Goal: Task Accomplishment & Management: Use online tool/utility

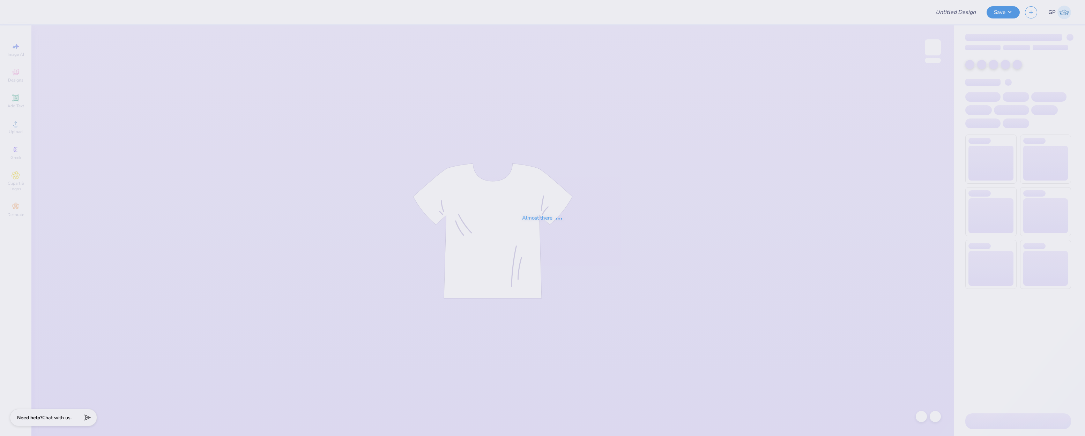
type input "Dudes Day Quarter-Zip"
type input "60"
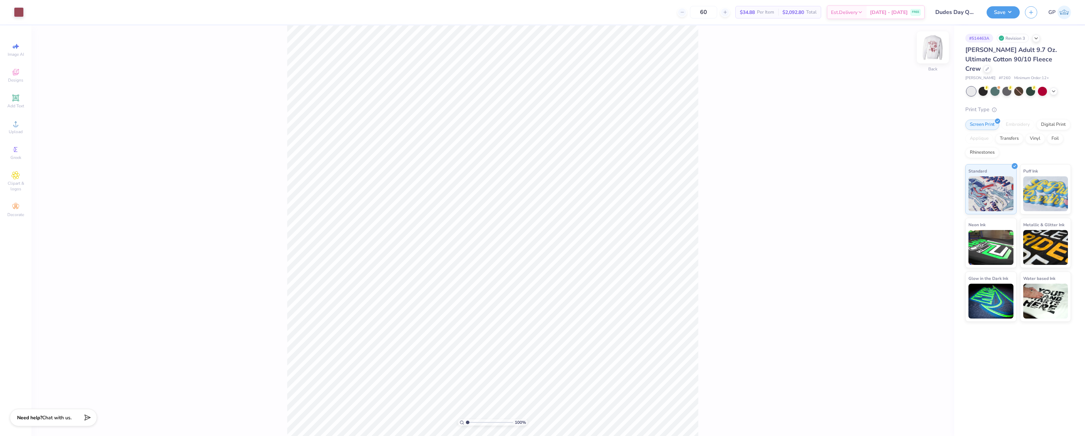
click at [929, 47] on img at bounding box center [933, 47] width 28 height 28
click at [16, 125] on icon at bounding box center [15, 123] width 5 height 5
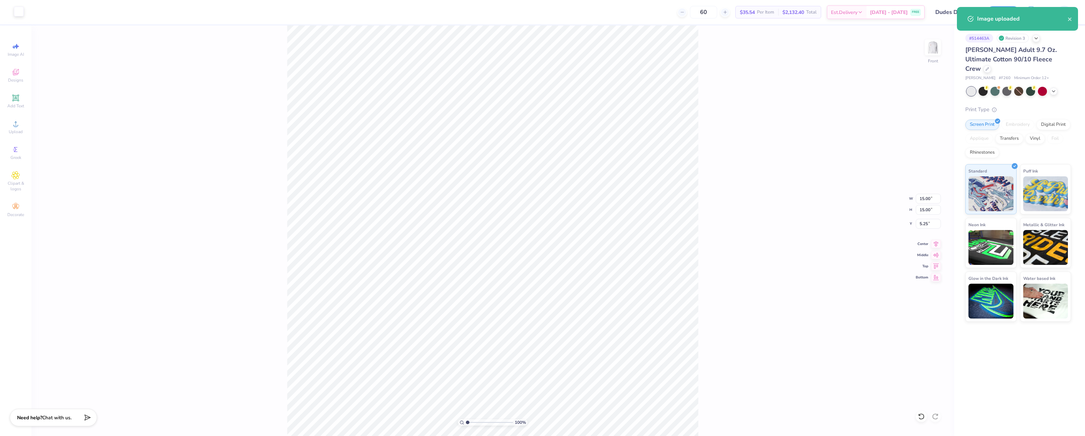
click at [20, 12] on div at bounding box center [19, 12] width 10 height 10
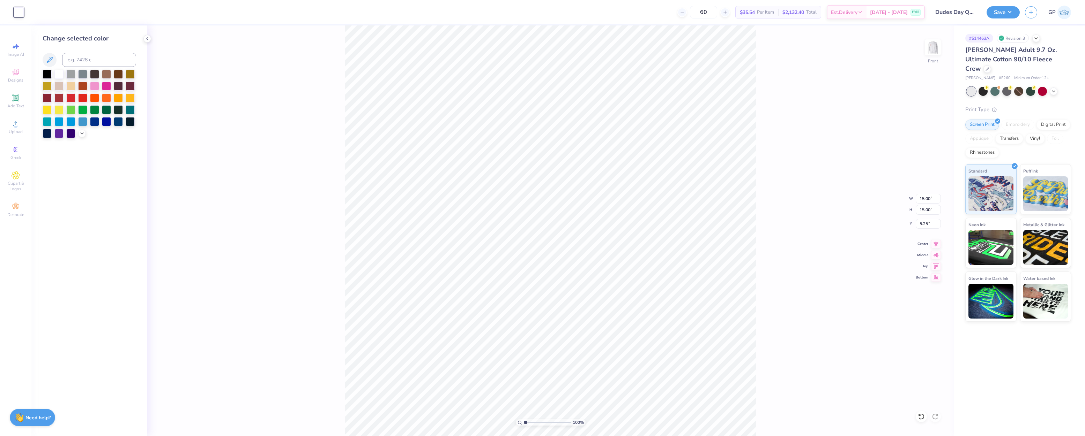
type input "0.64"
type input "19.61"
type input "12.10"
type input "14.97"
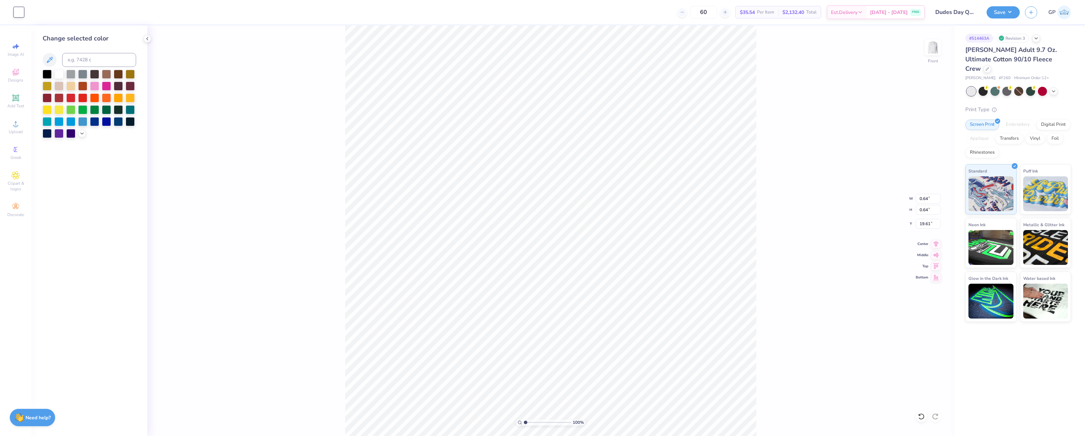
type input "5.79"
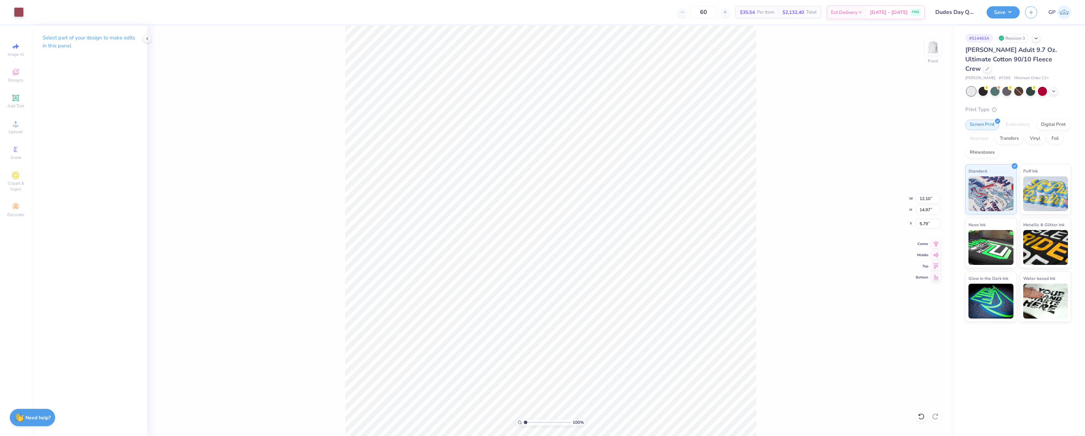
type input "0.64"
type input "17.21"
click at [328, 176] on div "100 % Front W 0.64 0.64 " H 0.64 0.64 " Y 17.21 17.21 " Center Middle Top Bottom" at bounding box center [550, 230] width 807 height 411
click at [29, 12] on div at bounding box center [32, 12] width 10 height 10
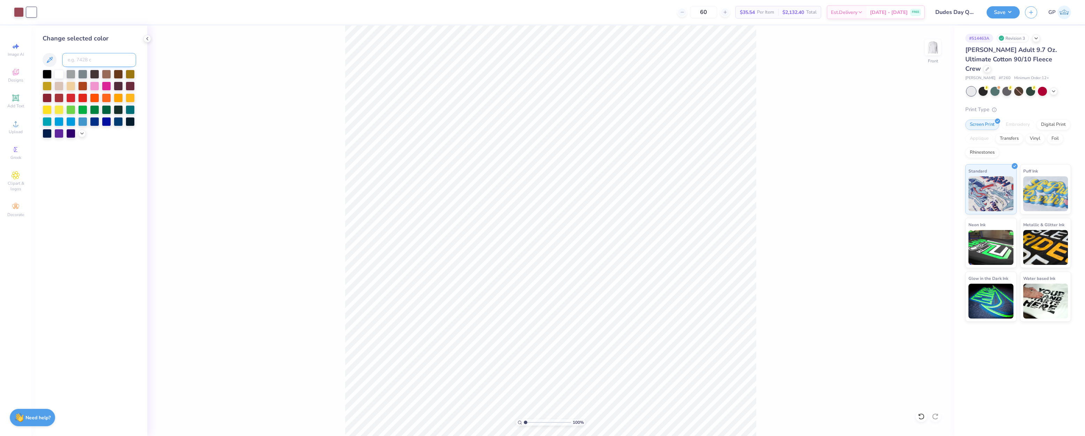
click at [80, 62] on input at bounding box center [99, 60] width 74 height 14
type input "696"
click at [292, 186] on div "100 % Front" at bounding box center [550, 230] width 807 height 411
drag, startPoint x: 525, startPoint y: 421, endPoint x: 539, endPoint y: 420, distance: 13.7
click at [539, 421] on input "range" at bounding box center [547, 423] width 47 height 6
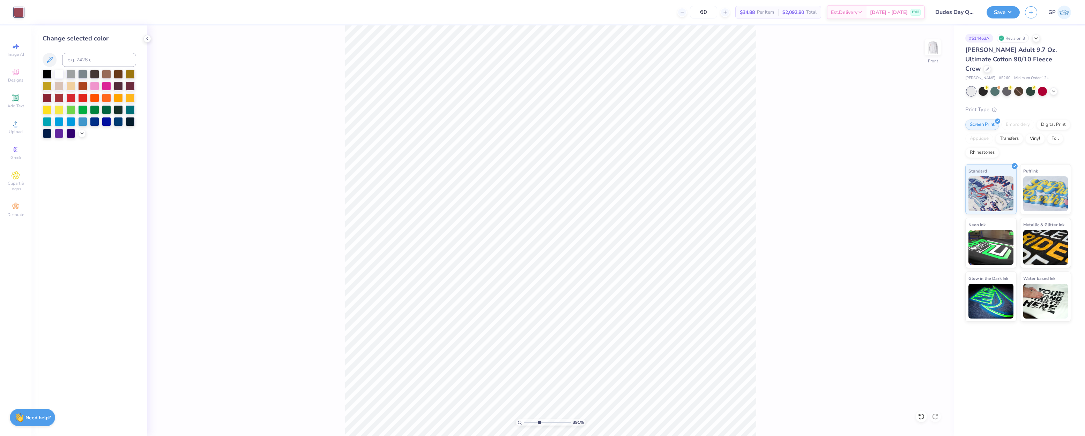
type input "3.91"
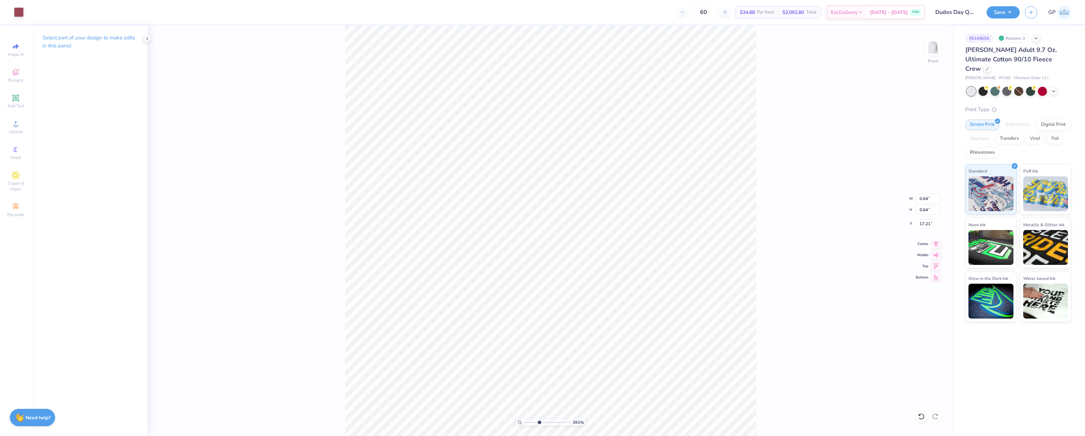
type input "0.24"
type input "17.61"
type input "12.10"
type input "14.97"
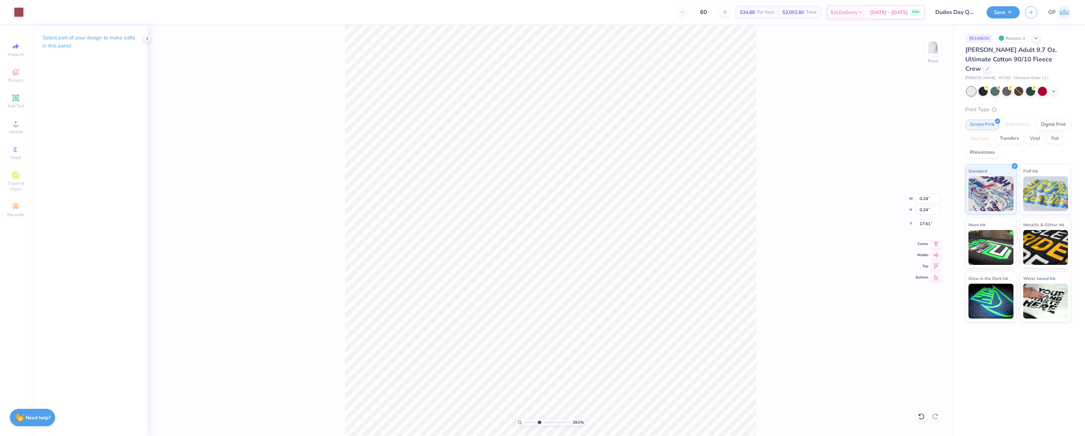
type input "5.79"
type input "0.24"
type input "17.63"
click at [994, 12] on button "Save" at bounding box center [1002, 11] width 33 height 12
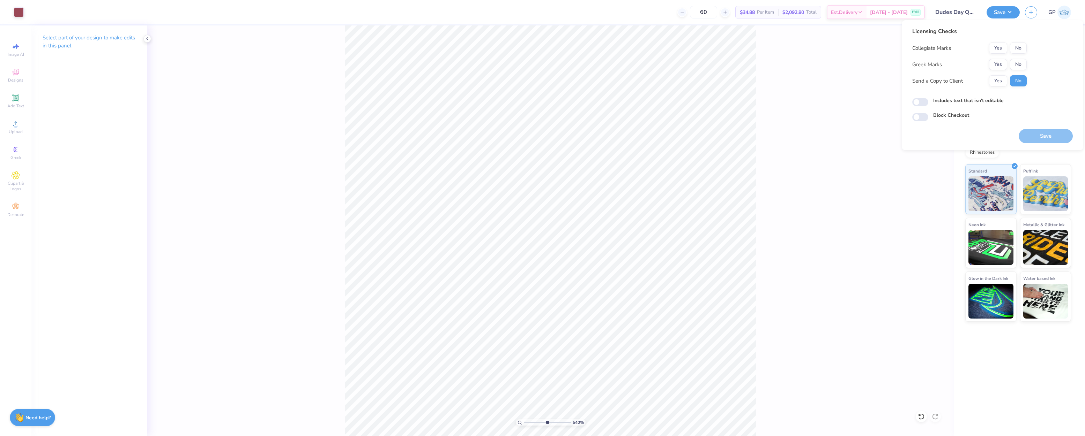
drag, startPoint x: 537, startPoint y: 421, endPoint x: 547, endPoint y: 419, distance: 9.7
click at [547, 420] on input "range" at bounding box center [547, 423] width 47 height 6
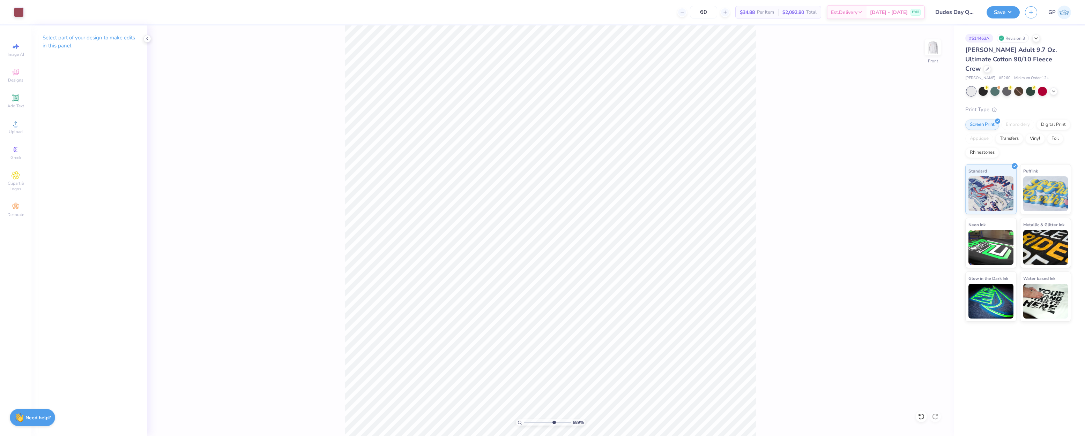
drag, startPoint x: 546, startPoint y: 422, endPoint x: 553, endPoint y: 417, distance: 8.5
click at [553, 420] on input "range" at bounding box center [547, 423] width 47 height 6
drag, startPoint x: 547, startPoint y: 420, endPoint x: 522, endPoint y: 419, distance: 25.1
type input "1"
click at [524, 420] on input "range" at bounding box center [547, 423] width 47 height 6
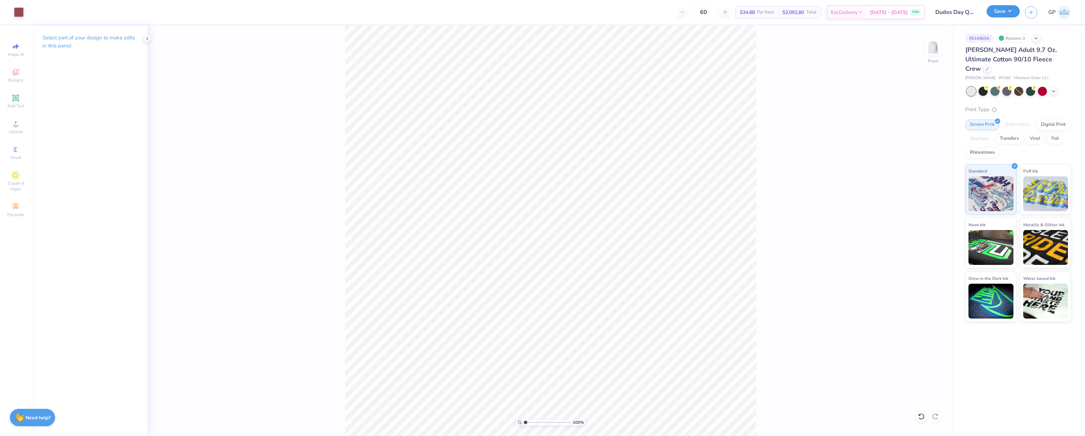
click at [999, 12] on button "Save" at bounding box center [1002, 11] width 33 height 12
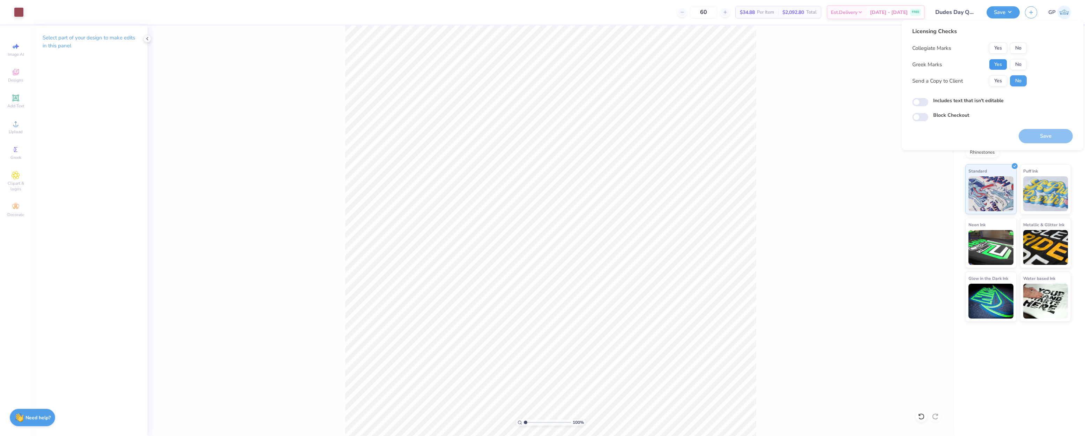
click at [996, 68] on button "Yes" at bounding box center [998, 64] width 18 height 11
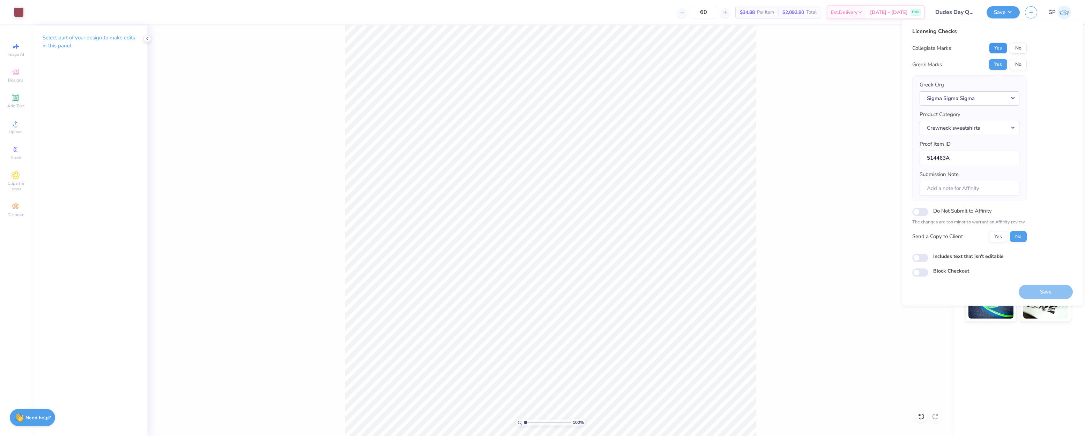
click at [997, 47] on button "Yes" at bounding box center [998, 48] width 18 height 11
click at [917, 259] on input "Includes text that isn't editable" at bounding box center [920, 258] width 16 height 8
checkbox input "true"
click at [1035, 296] on button "Save" at bounding box center [1045, 292] width 54 height 14
